Goal: Use online tool/utility: Utilize a website feature to perform a specific function

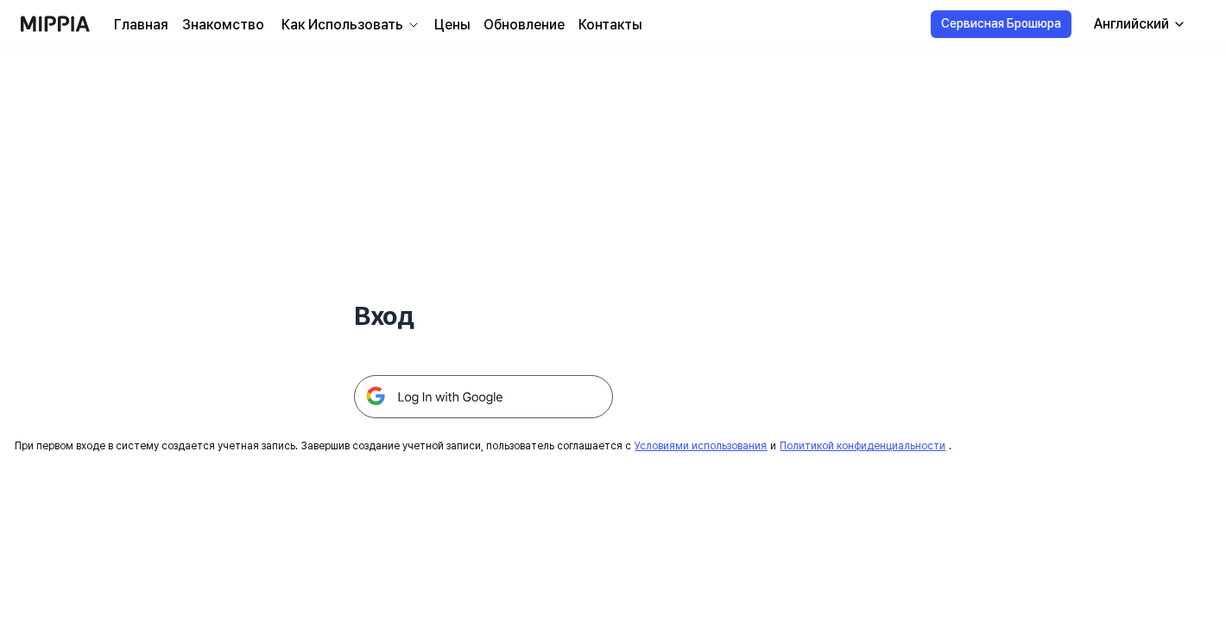
drag, startPoint x: 0, startPoint y: 0, endPoint x: 494, endPoint y: 401, distance: 636.0
click at [494, 401] on img at bounding box center [483, 396] width 259 height 43
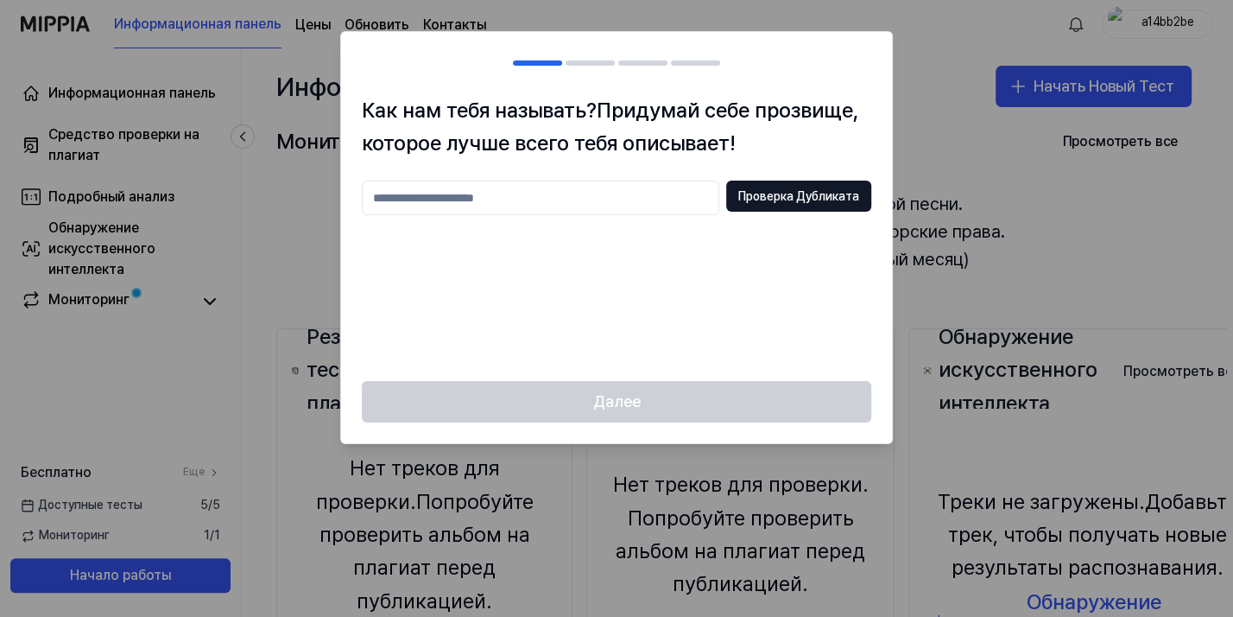
click at [554, 197] on input "text" at bounding box center [541, 197] width 358 height 35
type input "***"
click at [683, 413] on div "Далее" at bounding box center [616, 412] width 551 height 62
drag, startPoint x: 666, startPoint y: 367, endPoint x: 664, endPoint y: 406, distance: 38.9
click at [661, 370] on div "Как нам тебя называть? Придумай себе прозвище, которое лучше всего тебя описыва…" at bounding box center [616, 238] width 551 height 288
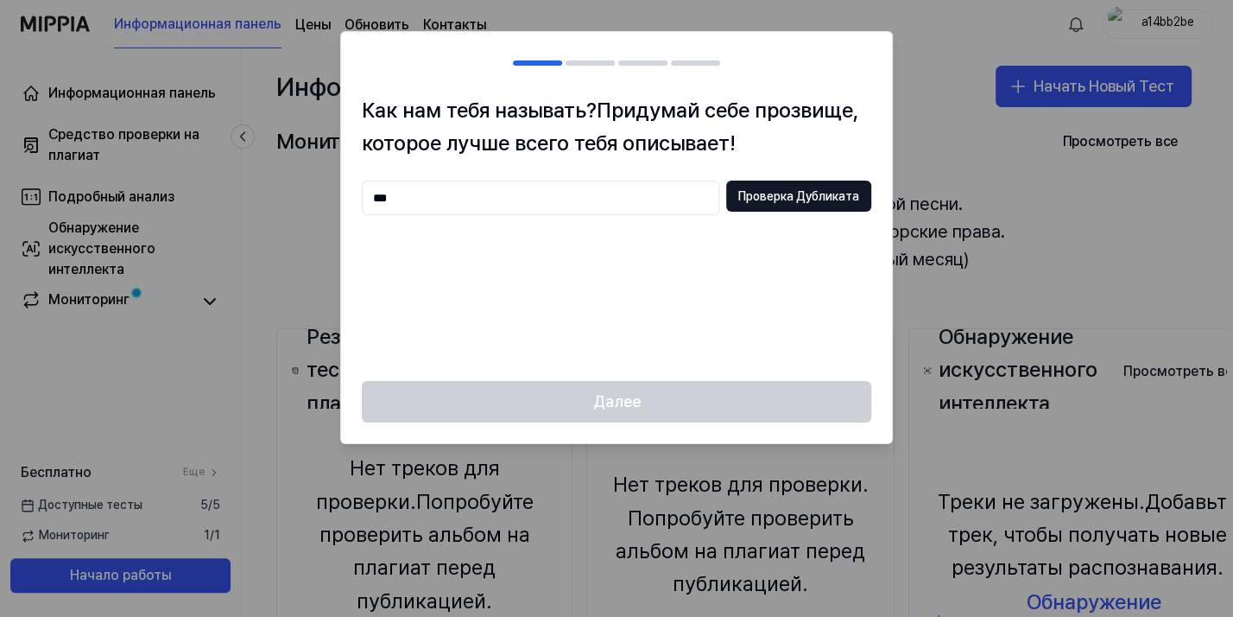
click at [664, 401] on div "Далее" at bounding box center [616, 412] width 551 height 62
click at [1082, 250] on div at bounding box center [616, 308] width 1233 height 617
click at [621, 404] on div "Далее" at bounding box center [616, 412] width 551 height 62
click at [781, 192] on ya-tr-span "Проверка Дубликата" at bounding box center [798, 196] width 121 height 17
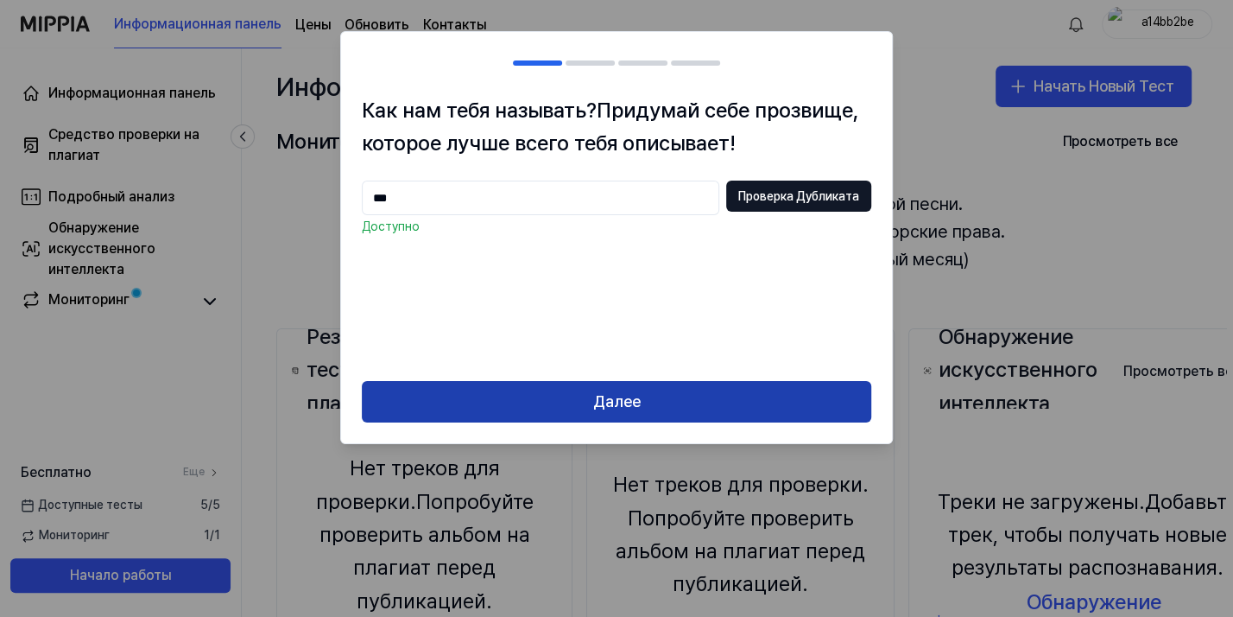
click at [649, 394] on button "Далее" at bounding box center [616, 401] width 509 height 41
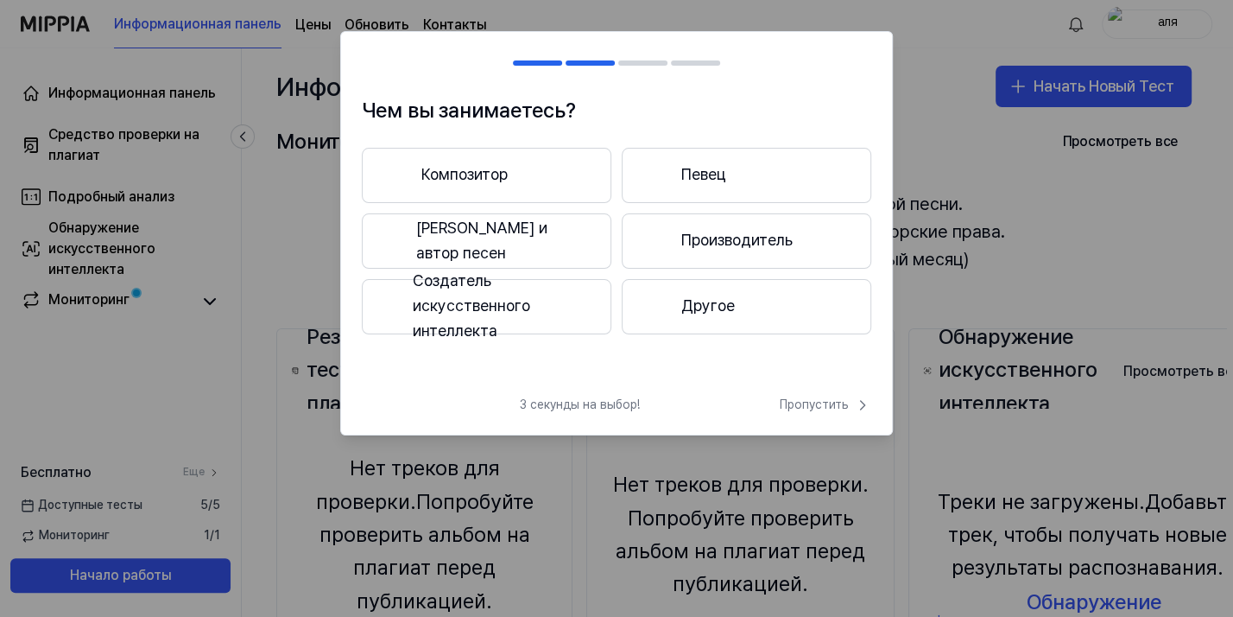
click at [701, 306] on ya-tr-span "Другое" at bounding box center [708, 306] width 54 height 25
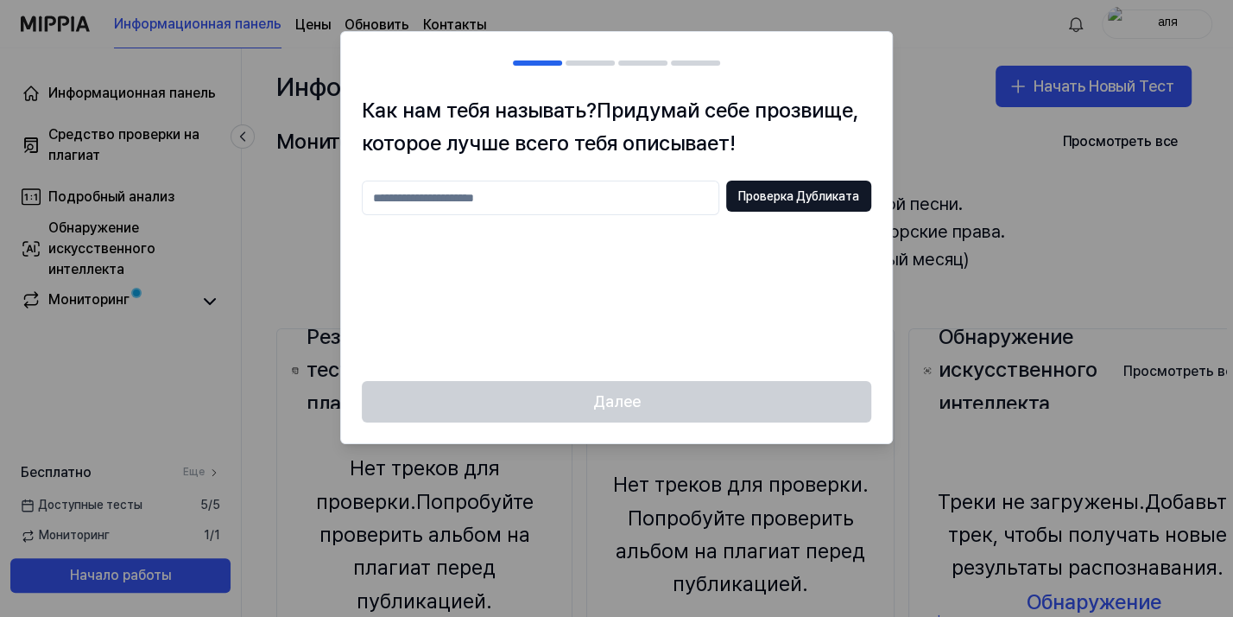
click at [462, 199] on input "text" at bounding box center [541, 197] width 358 height 35
click at [821, 196] on ya-tr-span "Проверка Дубликата" at bounding box center [798, 196] width 121 height 17
click at [634, 404] on div "Далее" at bounding box center [616, 412] width 551 height 62
click at [1035, 224] on div at bounding box center [616, 308] width 1233 height 617
click at [1172, 240] on div at bounding box center [616, 308] width 1233 height 617
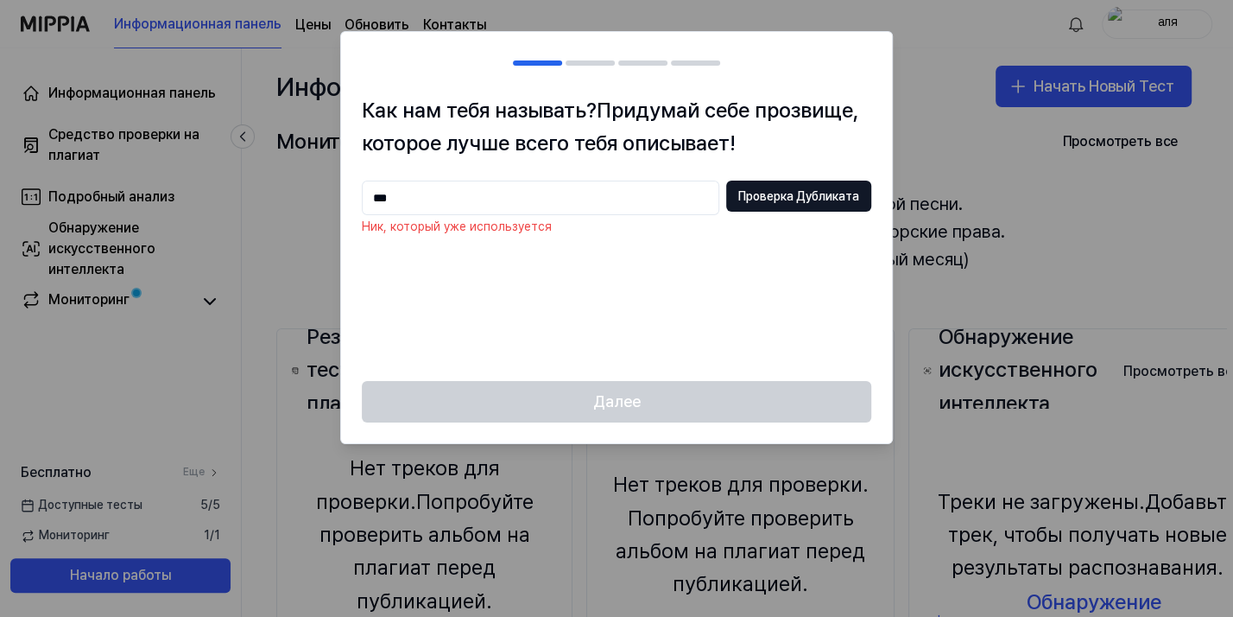
click at [275, 225] on div at bounding box center [616, 308] width 1233 height 617
drag, startPoint x: 414, startPoint y: 188, endPoint x: 315, endPoint y: 203, distance: 100.4
click at [315, 203] on body "Информационная панель Цены Обновить Контакты аля Информационная панель Средство…" at bounding box center [613, 308] width 1226 height 617
type input "*****"
click at [798, 197] on ya-tr-span "Проверка Дубликата" at bounding box center [798, 196] width 121 height 17
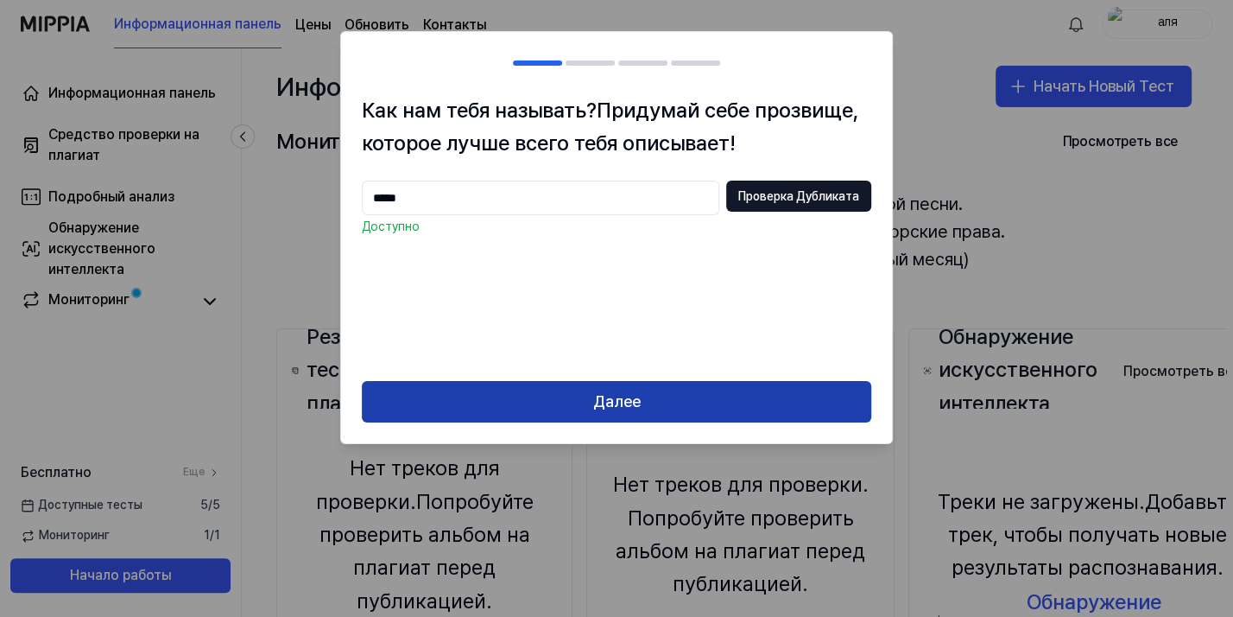
click at [662, 417] on button "Далее" at bounding box center [616, 401] width 509 height 41
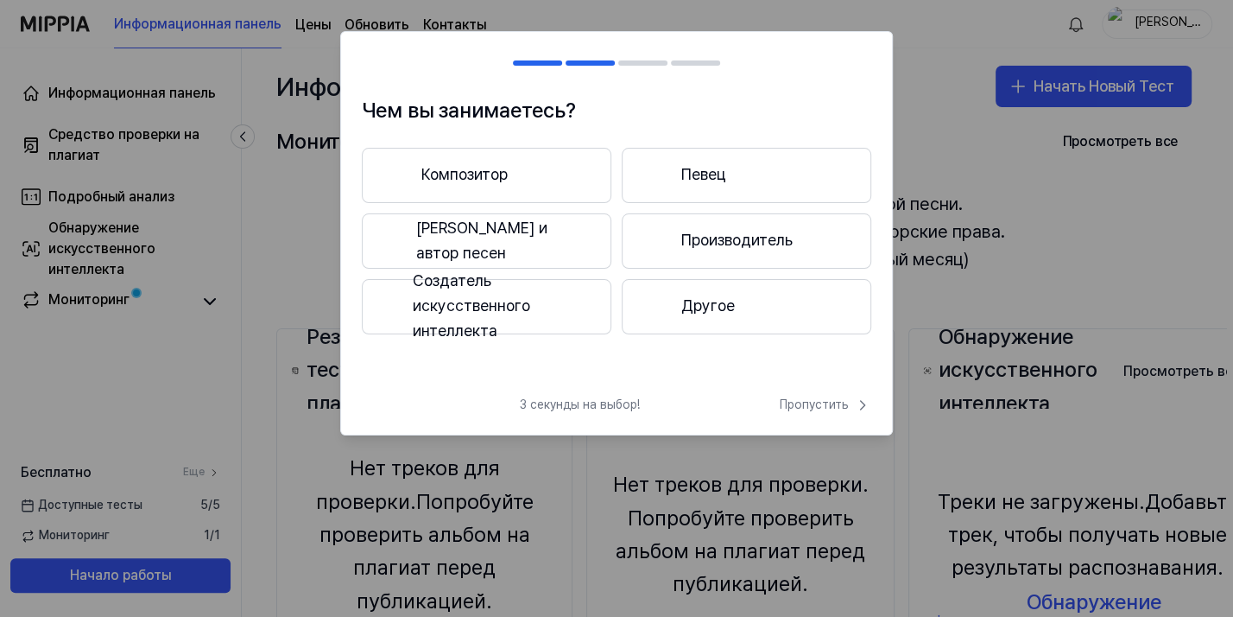
click at [724, 294] on ya-tr-span "Другое" at bounding box center [708, 306] width 54 height 25
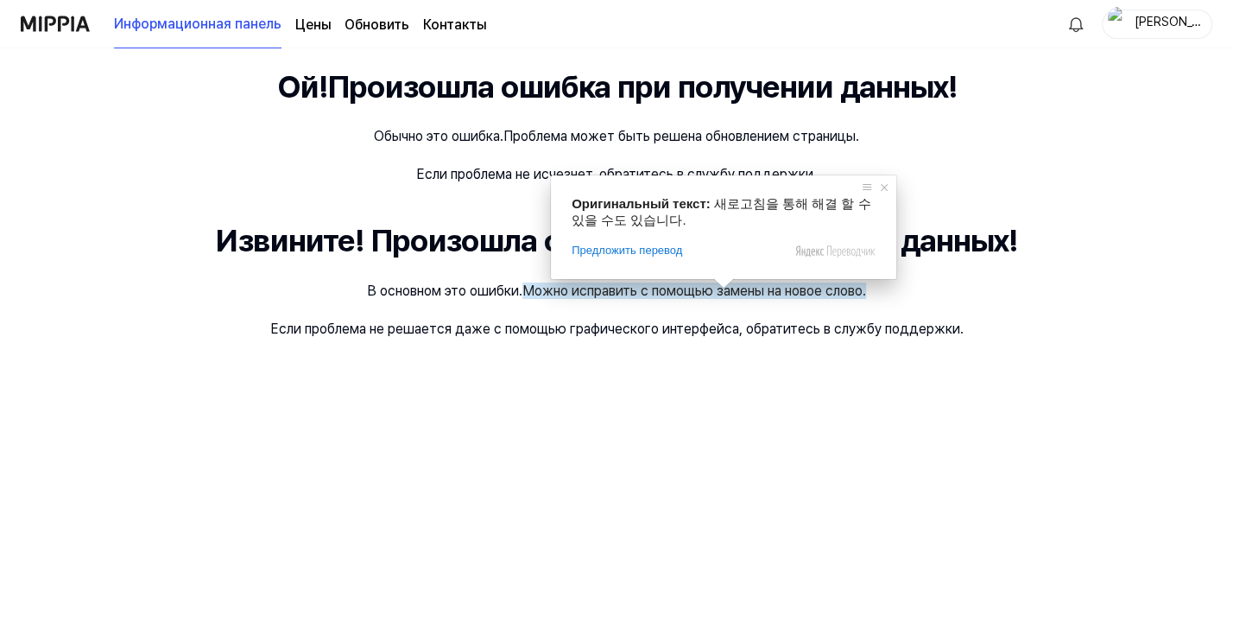
click at [73, 24] on img at bounding box center [55, 23] width 69 height 47
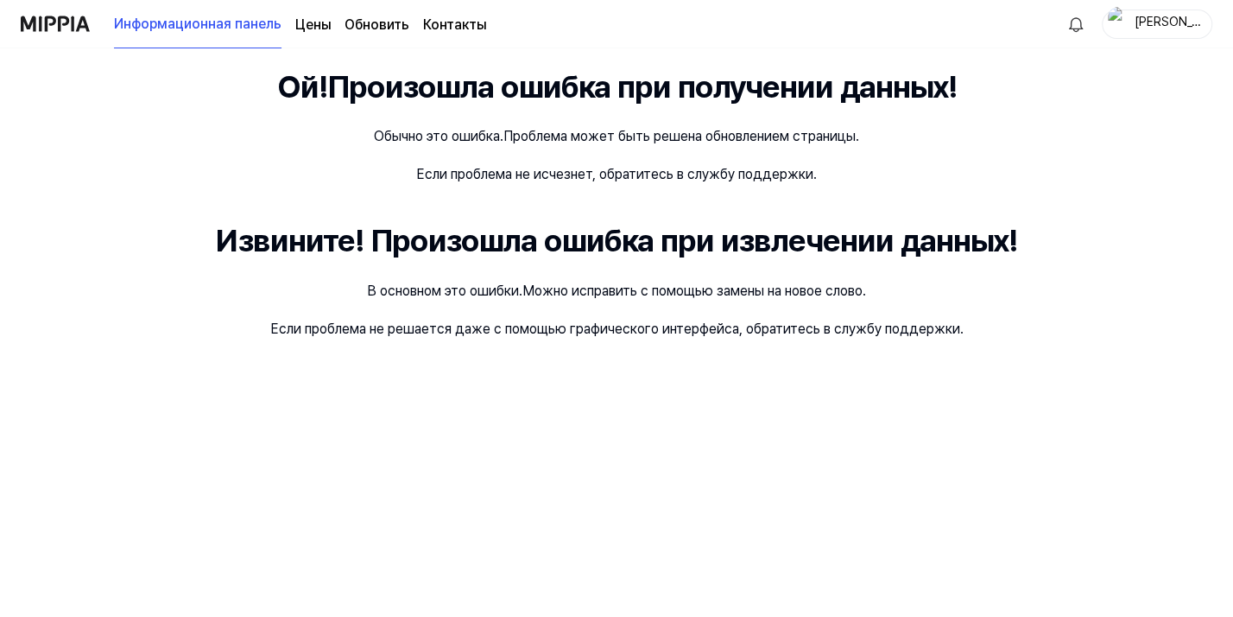
click at [313, 22] on ya-tr-span "Цены" at bounding box center [312, 24] width 35 height 16
click at [439, 16] on ya-tr-span "Контакты" at bounding box center [454, 24] width 63 height 16
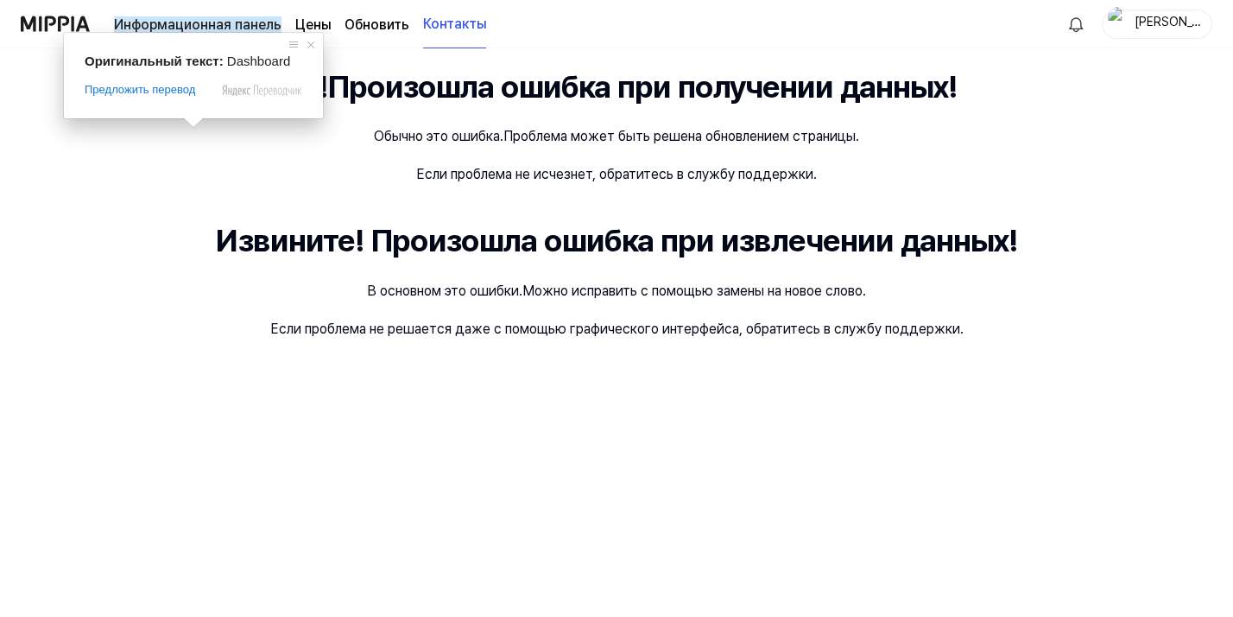
click at [204, 25] on ya-tr-span "Информационная панель" at bounding box center [198, 24] width 168 height 16
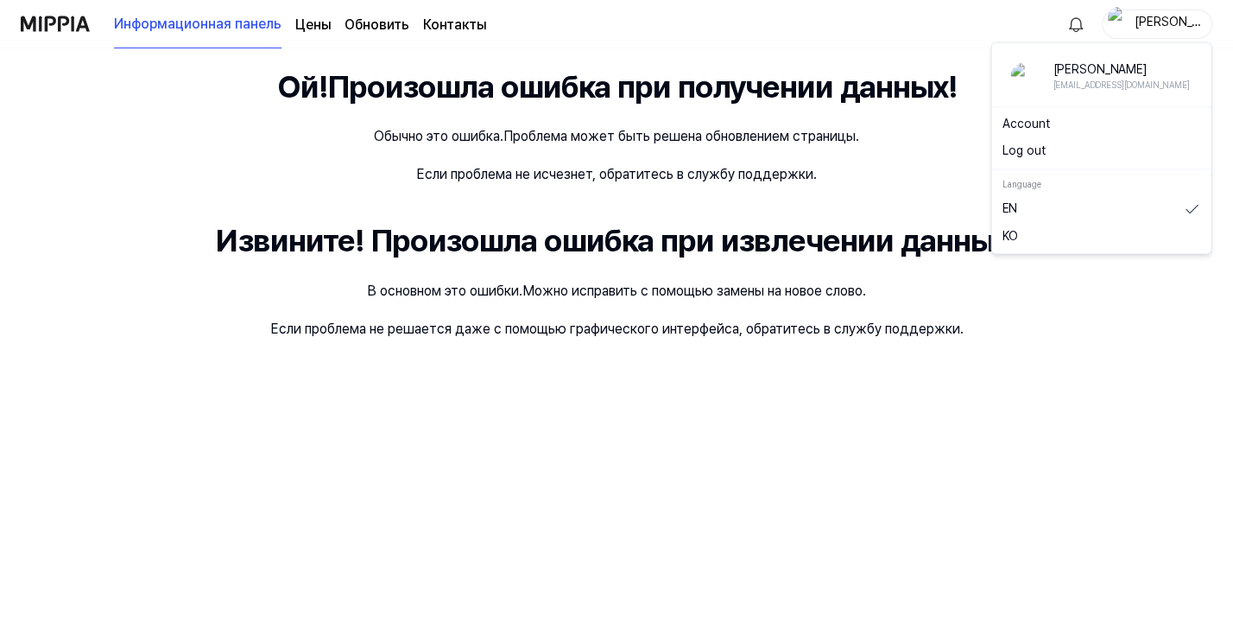
click at [1153, 22] on ya-tr-span "алекс" at bounding box center [1168, 30] width 66 height 31
click at [1100, 265] on div "Ой! Произошла ошибка при получении данных! Обычно это ошибка. Проблема может бы…" at bounding box center [616, 332] width 1233 height 568
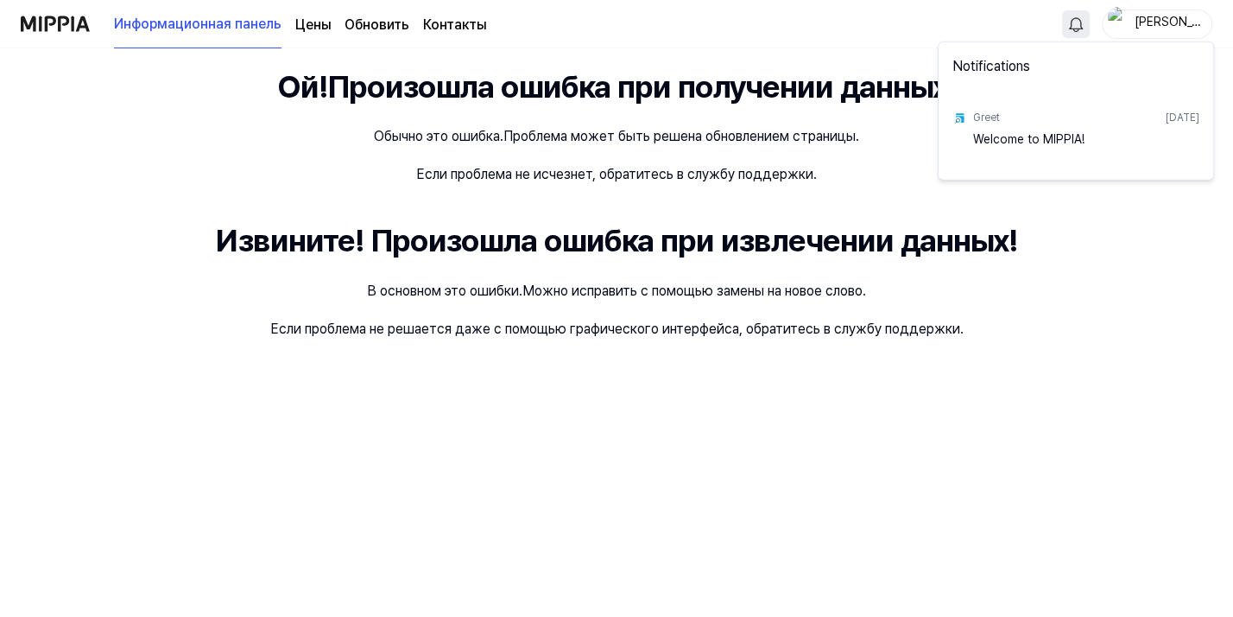
click at [1079, 24] on html "Информационная панель Цены Обновить Контакты алекс Ой! Произошла ошибка при пол…" at bounding box center [616, 308] width 1233 height 617
click at [1093, 269] on html "Информационная панель Цены Обновить Контакты алекс Ой! Произошла ошибка при пол…" at bounding box center [616, 308] width 1233 height 617
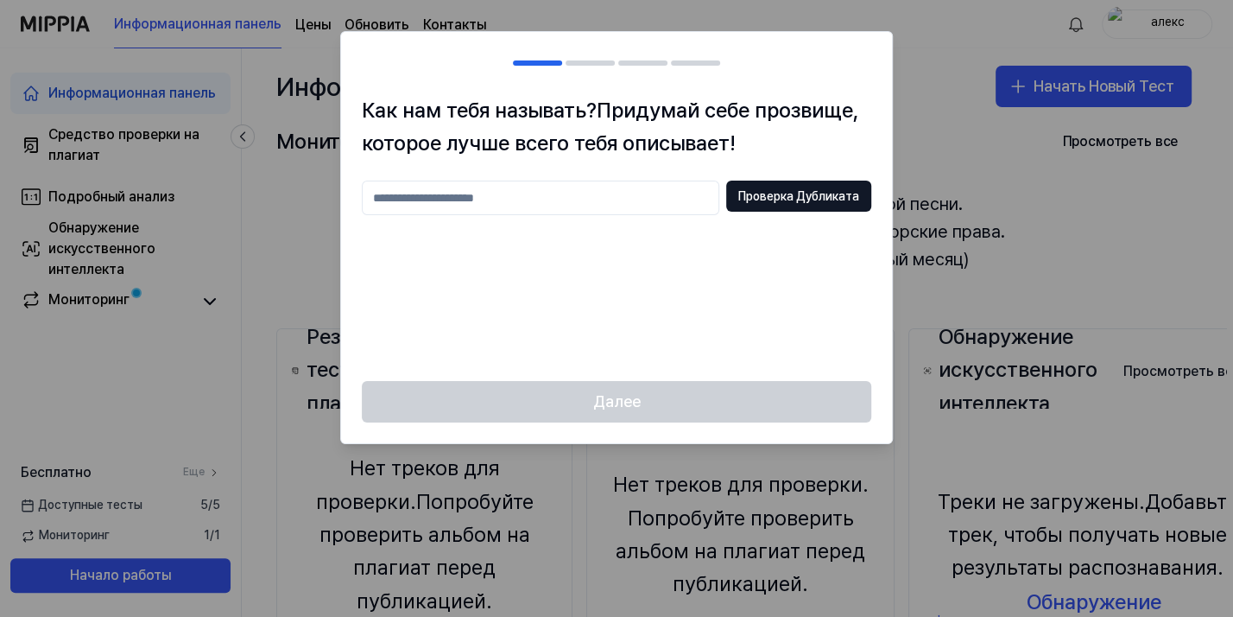
click at [509, 193] on input "text" at bounding box center [541, 197] width 358 height 35
type input "****"
click at [805, 199] on ya-tr-span "Проверка Дубликата" at bounding box center [798, 196] width 121 height 17
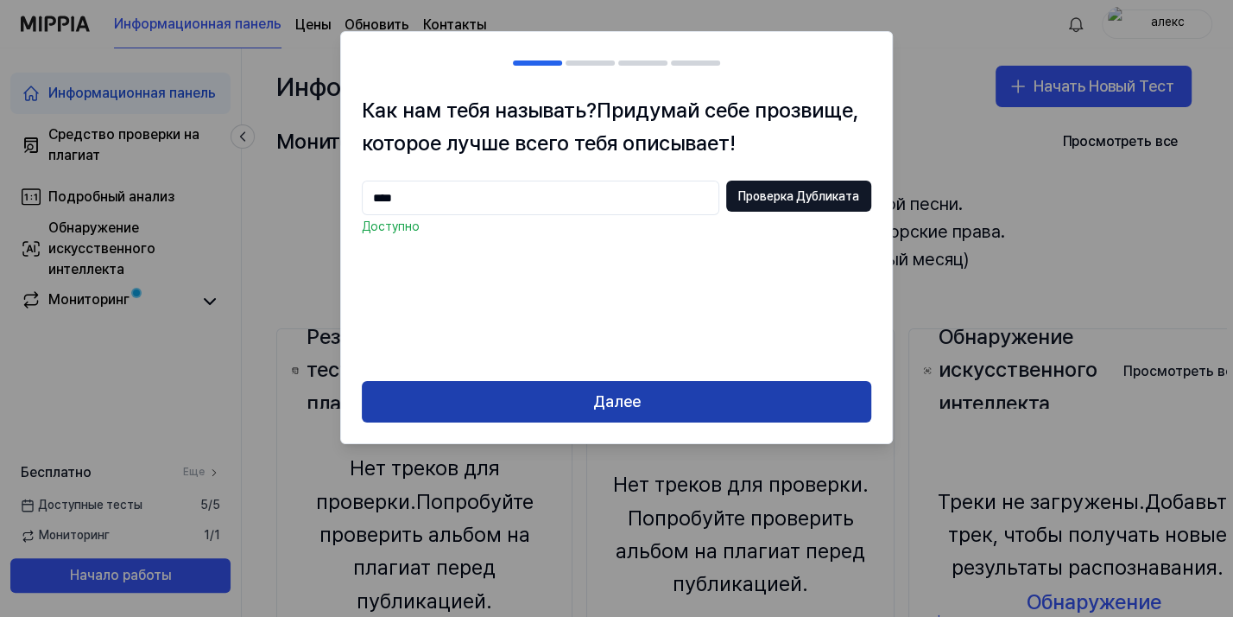
click at [614, 391] on ya-tr-span "Далее" at bounding box center [616, 401] width 47 height 25
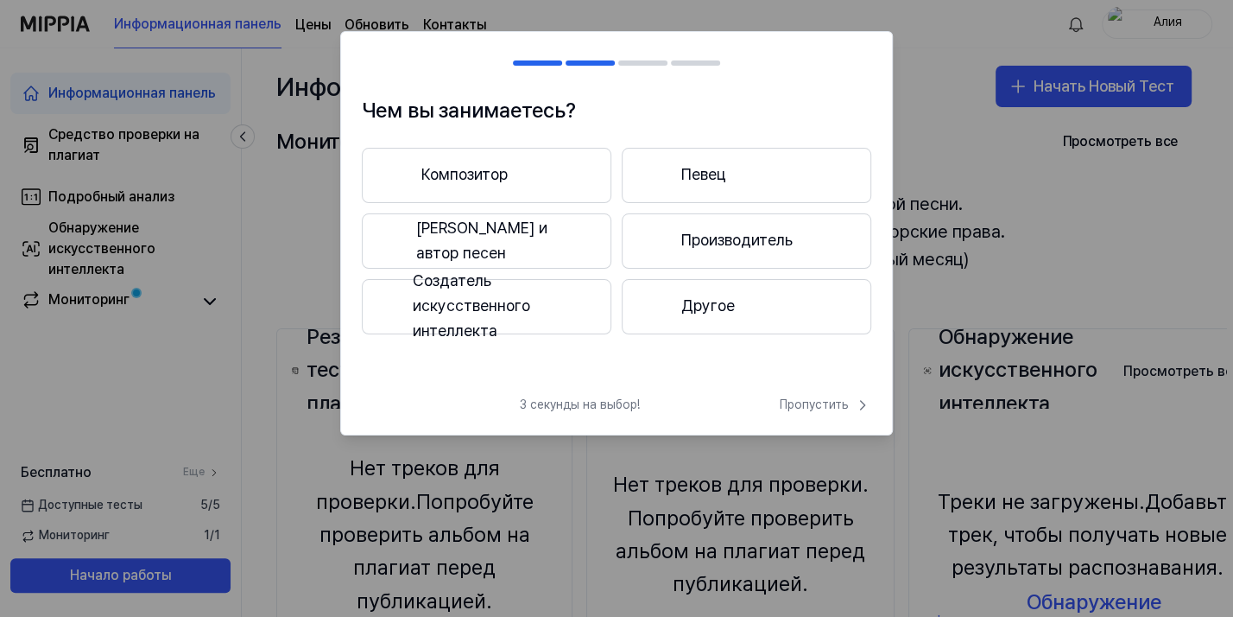
click at [741, 308] on button "Другое" at bounding box center [747, 306] width 250 height 55
